Goal: Check status: Check status

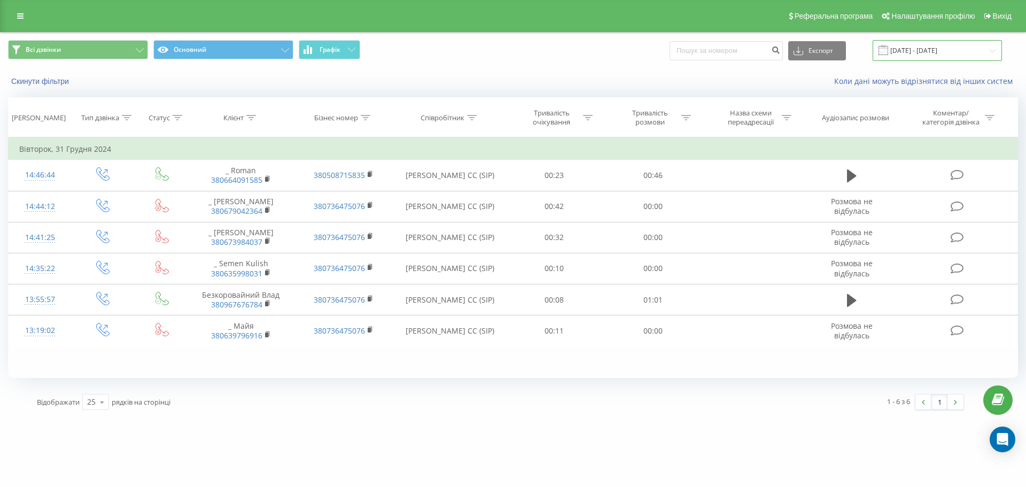
click at [924, 52] on input "[DATE] - [DATE]" at bounding box center [937, 50] width 129 height 21
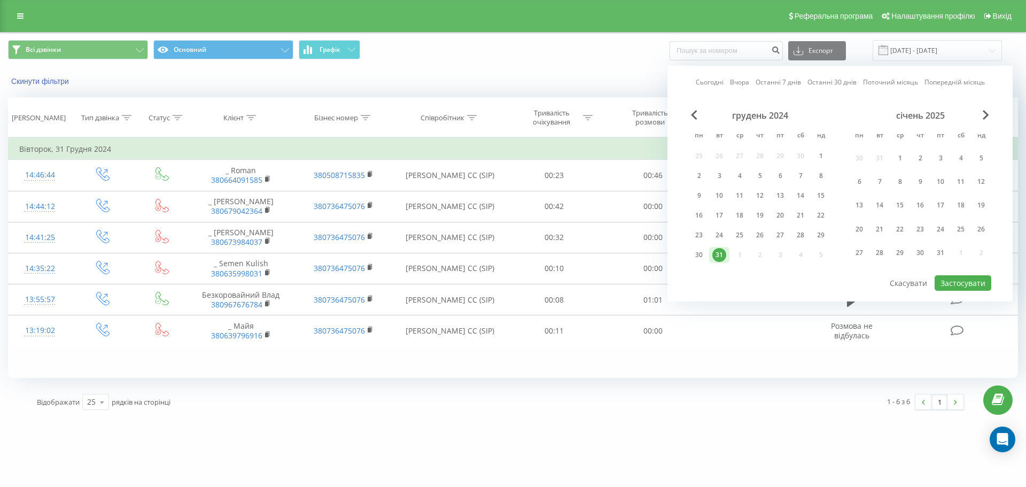
click at [712, 84] on link "Сьогодні" at bounding box center [710, 82] width 28 height 10
click at [961, 279] on button "Застосувати" at bounding box center [962, 282] width 57 height 15
type input "[DATE] - [DATE]"
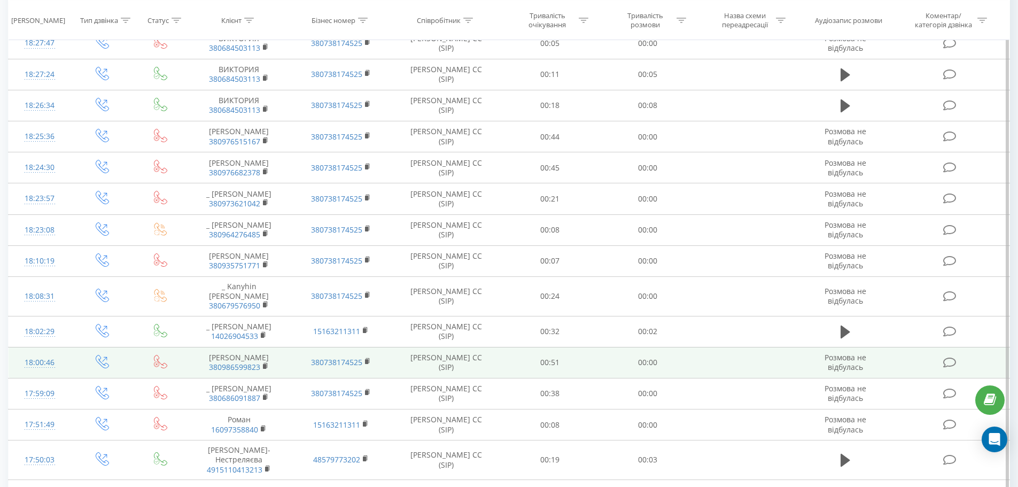
scroll to position [507, 0]
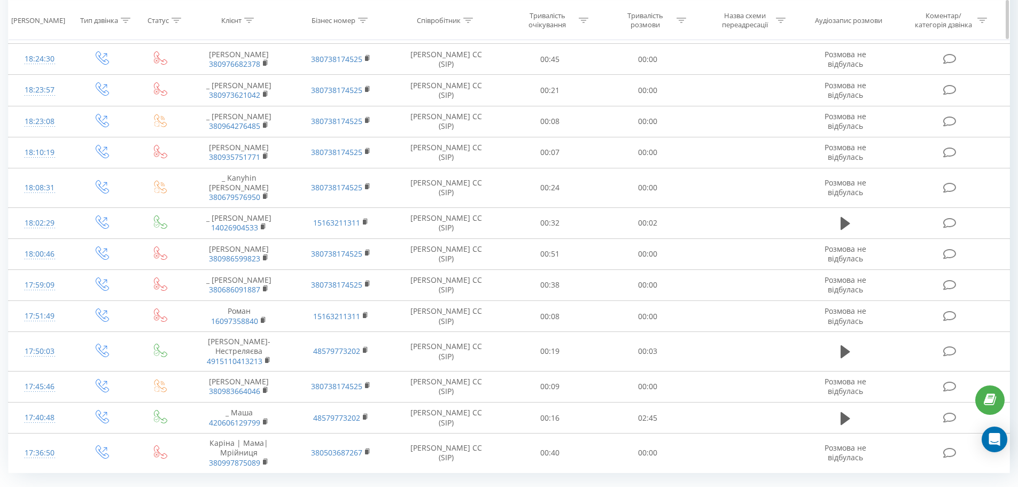
click at [678, 20] on icon at bounding box center [681, 19] width 10 height 5
click at [668, 68] on div at bounding box center [642, 71] width 76 height 10
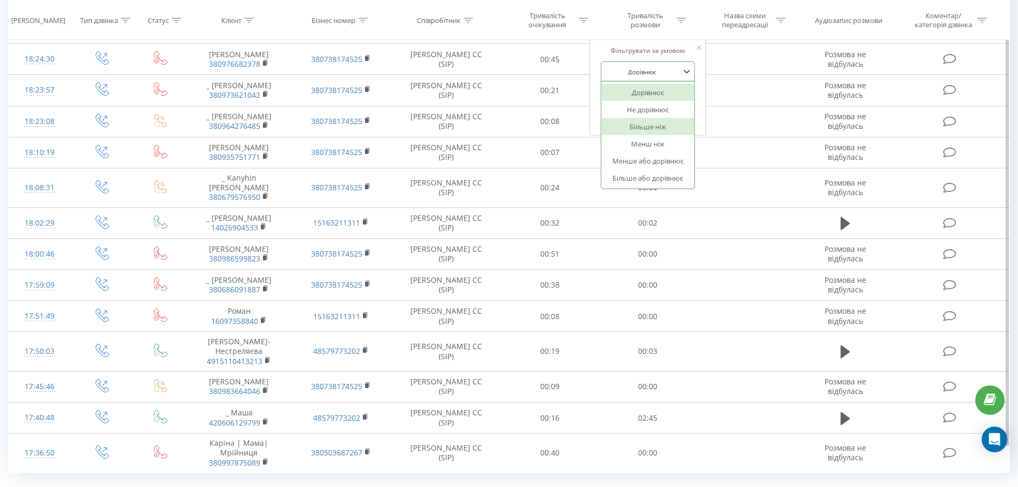
click at [659, 128] on div "Більше ніж" at bounding box center [647, 126] width 93 height 17
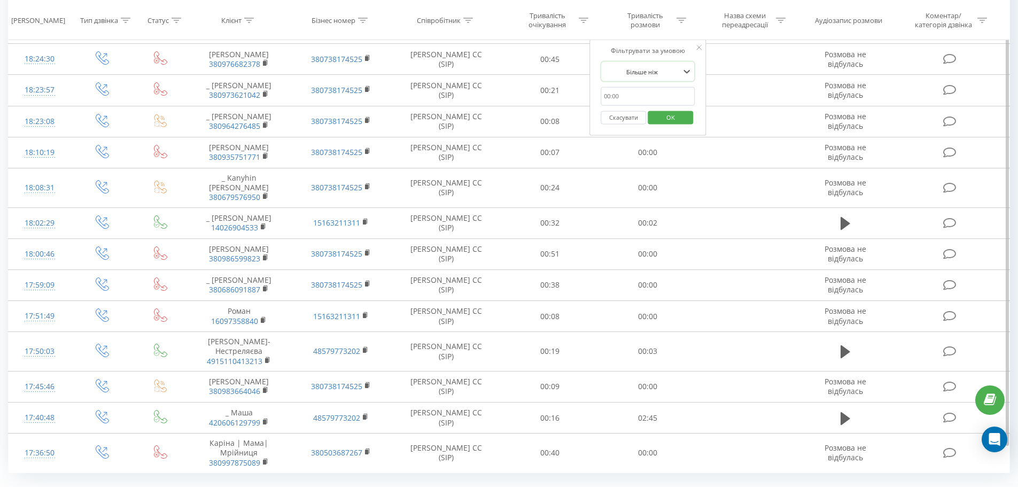
click at [650, 89] on input "text" at bounding box center [648, 96] width 94 height 19
type input "00:59"
click at [669, 118] on span "OK" at bounding box center [671, 116] width 30 height 17
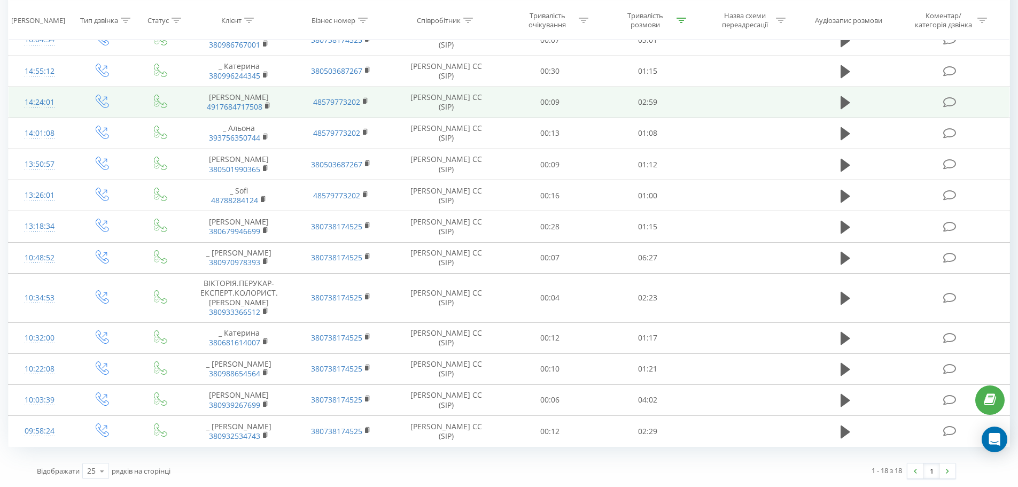
scroll to position [291, 0]
